Goal: Download file/media

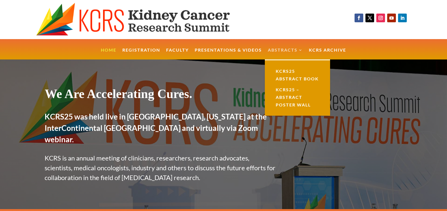
click at [277, 50] on link "Abstracts" at bounding box center [285, 54] width 35 height 12
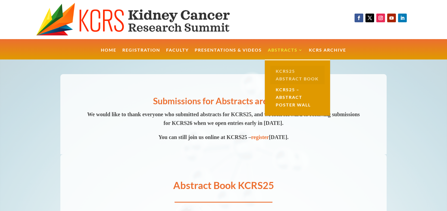
click at [284, 72] on link "KCRS25 Abstract Book" at bounding box center [297, 75] width 54 height 18
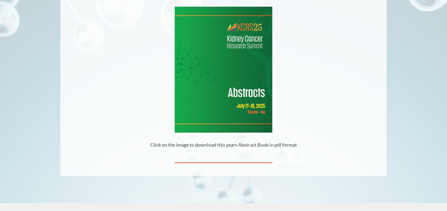
scroll to position [130, 0]
click at [254, 55] on img at bounding box center [223, 70] width 97 height 126
